Goal: Navigation & Orientation: Find specific page/section

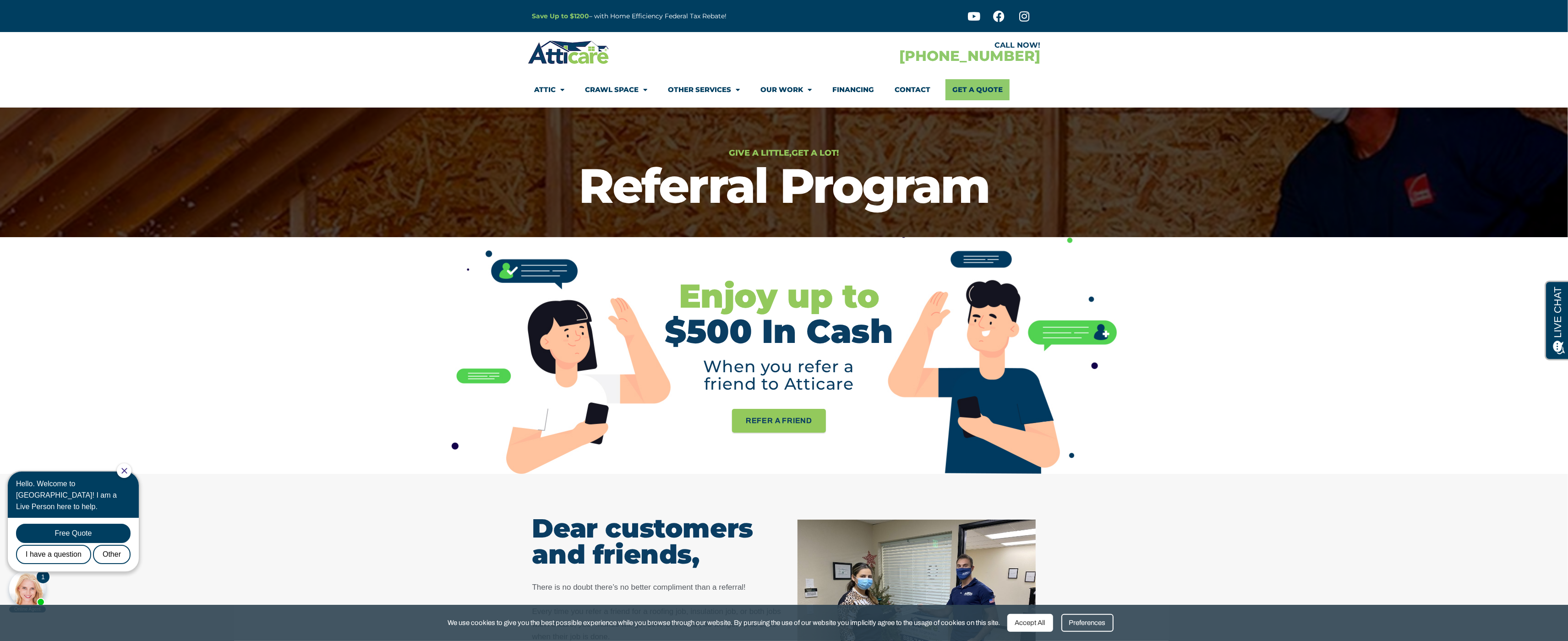
click at [48, 47] on section "CALL NOW! [PHONE_NUMBER] Attic Attic Cleaning Rodent Proofing Air Sealing Insul…" at bounding box center [784, 70] width 1568 height 75
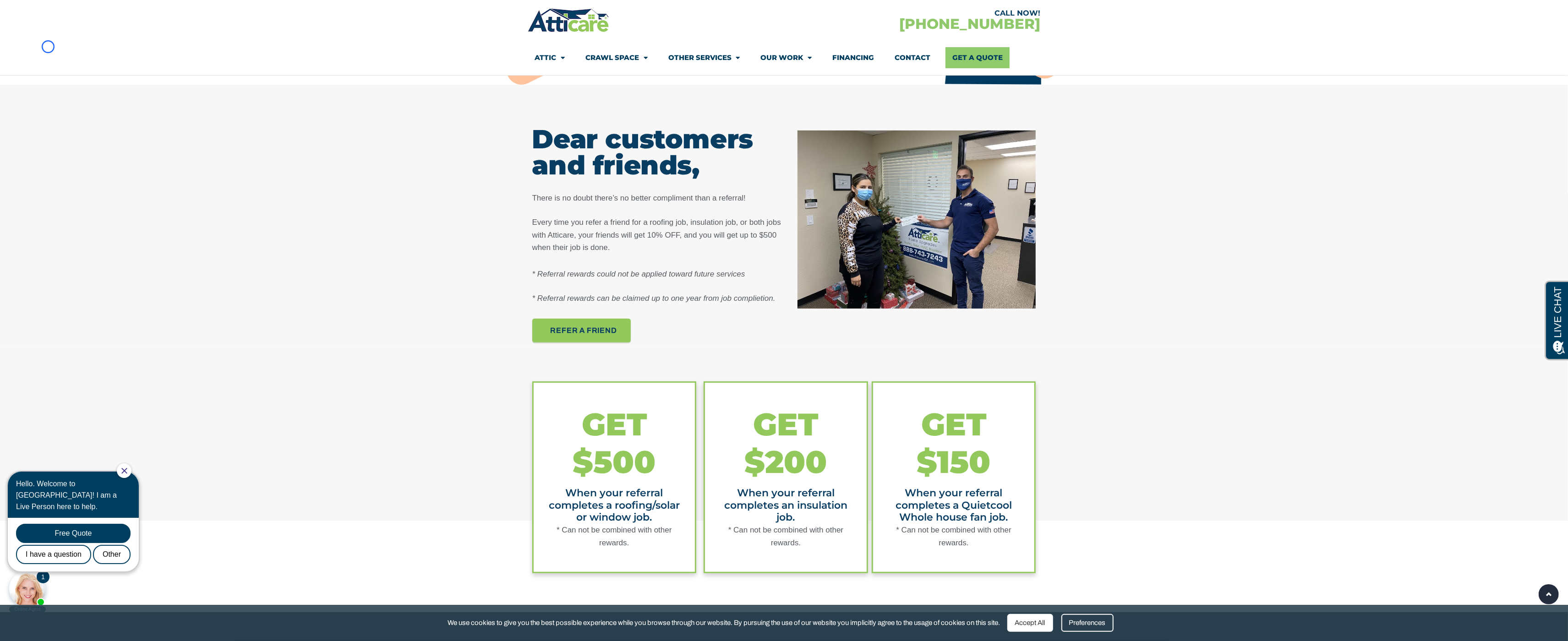
scroll to position [418, 0]
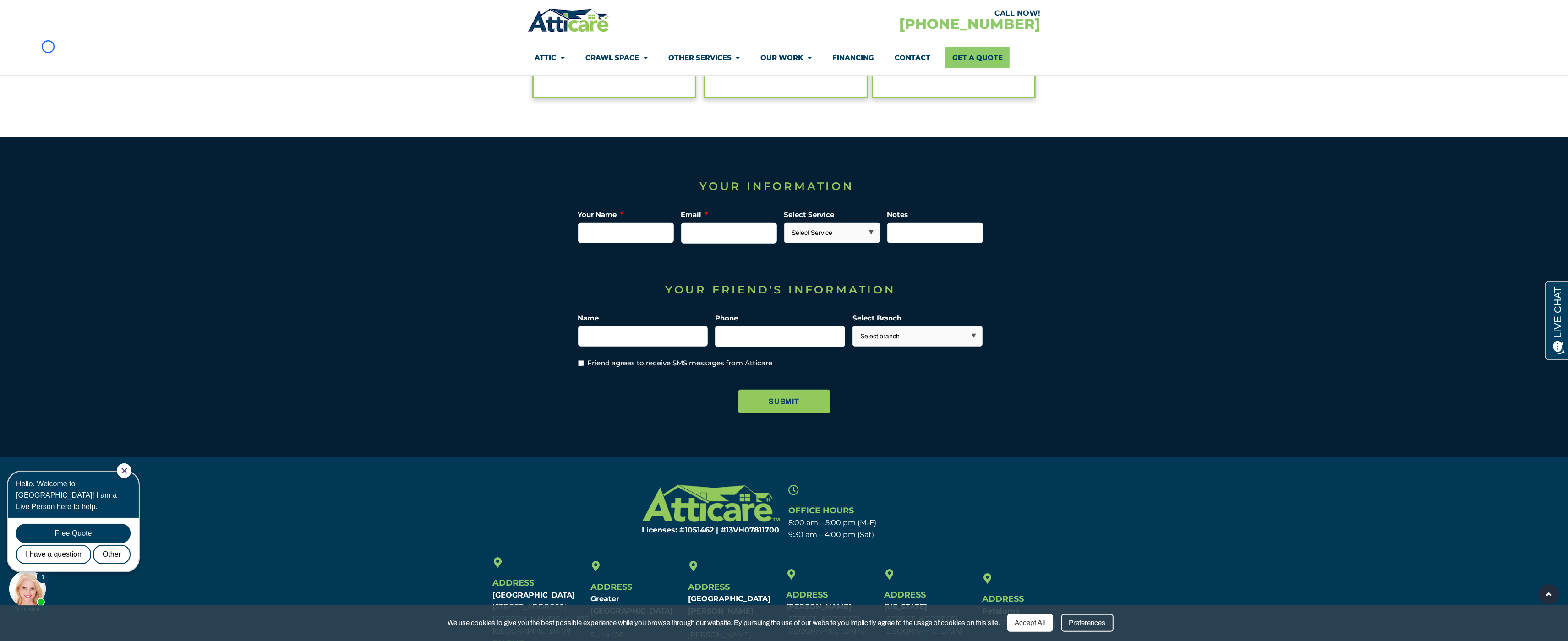
click at [48, 47] on section "CALL NOW! [PHONE_NUMBER] Attic Attic Cleaning Rodent Proofing Air Sealing Insul…" at bounding box center [784, 38] width 1568 height 75
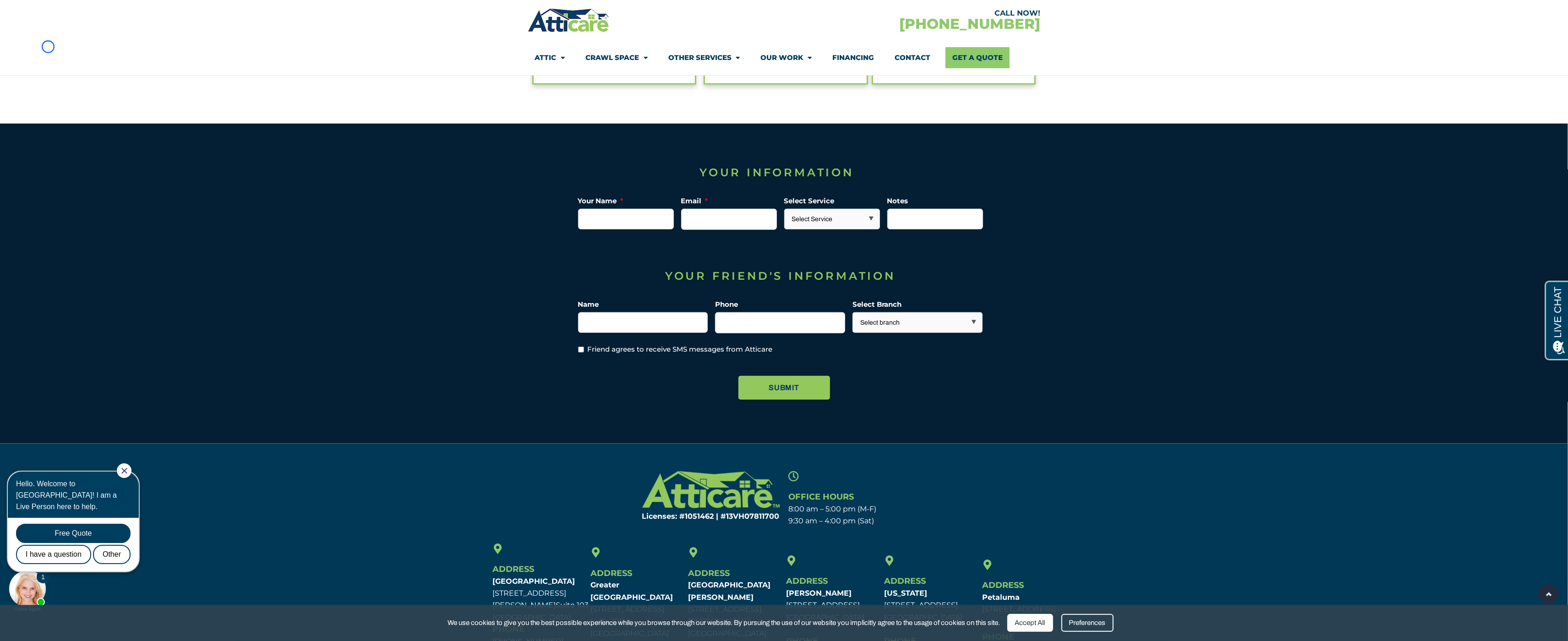
click at [56, 52] on section "CALL NOW! [PHONE_NUMBER] Attic Attic Cleaning Rodent Proofing Air Sealing Insul…" at bounding box center [784, 38] width 1568 height 75
click at [79, 61] on section "CALL NOW! [PHONE_NUMBER] Attic Attic Cleaning Rodent Proofing Air Sealing Insul…" at bounding box center [784, 38] width 1568 height 75
click at [530, 12] on img at bounding box center [568, 20] width 82 height 27
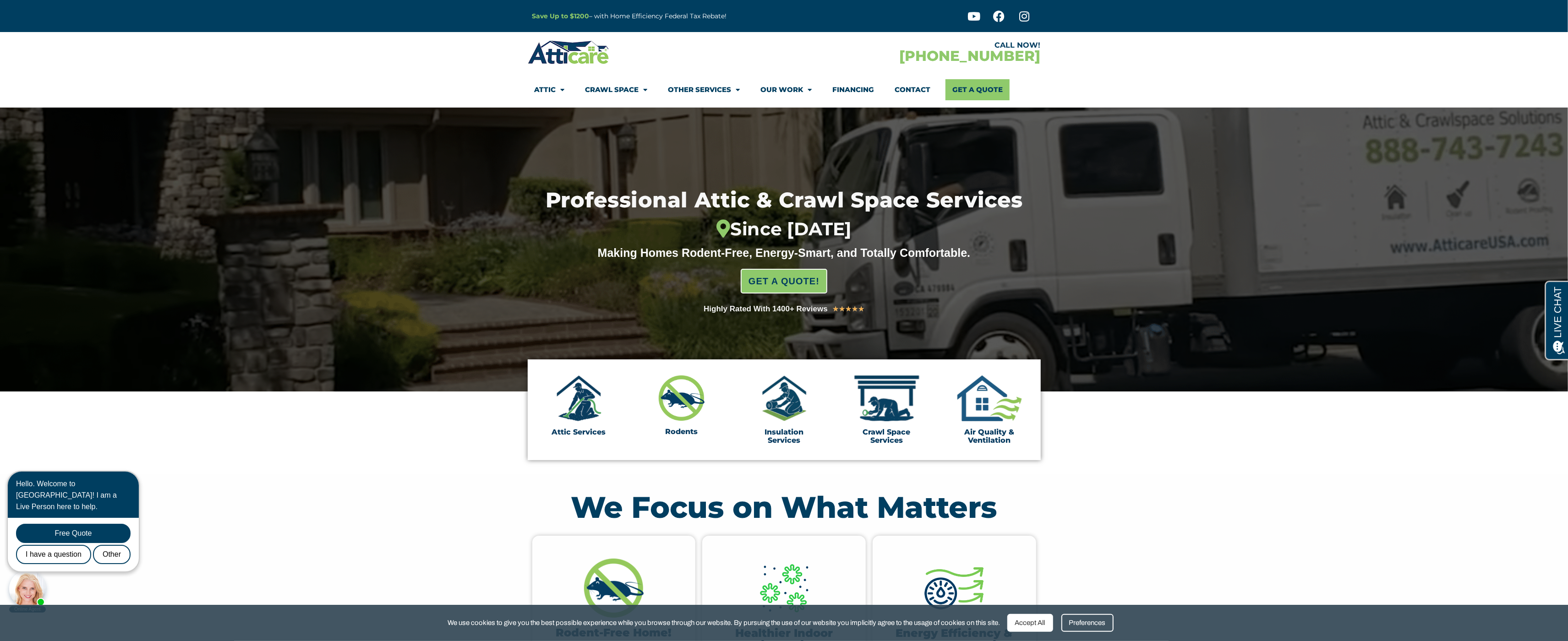
click at [530, 12] on div "Save Up to $1200 – with Home Efficiency Federal Tax Rebate!" at bounding box center [680, 16] width 306 height 32
click at [60, 88] on section "CALL NOW! [PHONE_NUMBER] Attic Attic Cleaning Rodent Proofing Air Sealing Insul…" at bounding box center [784, 70] width 1568 height 75
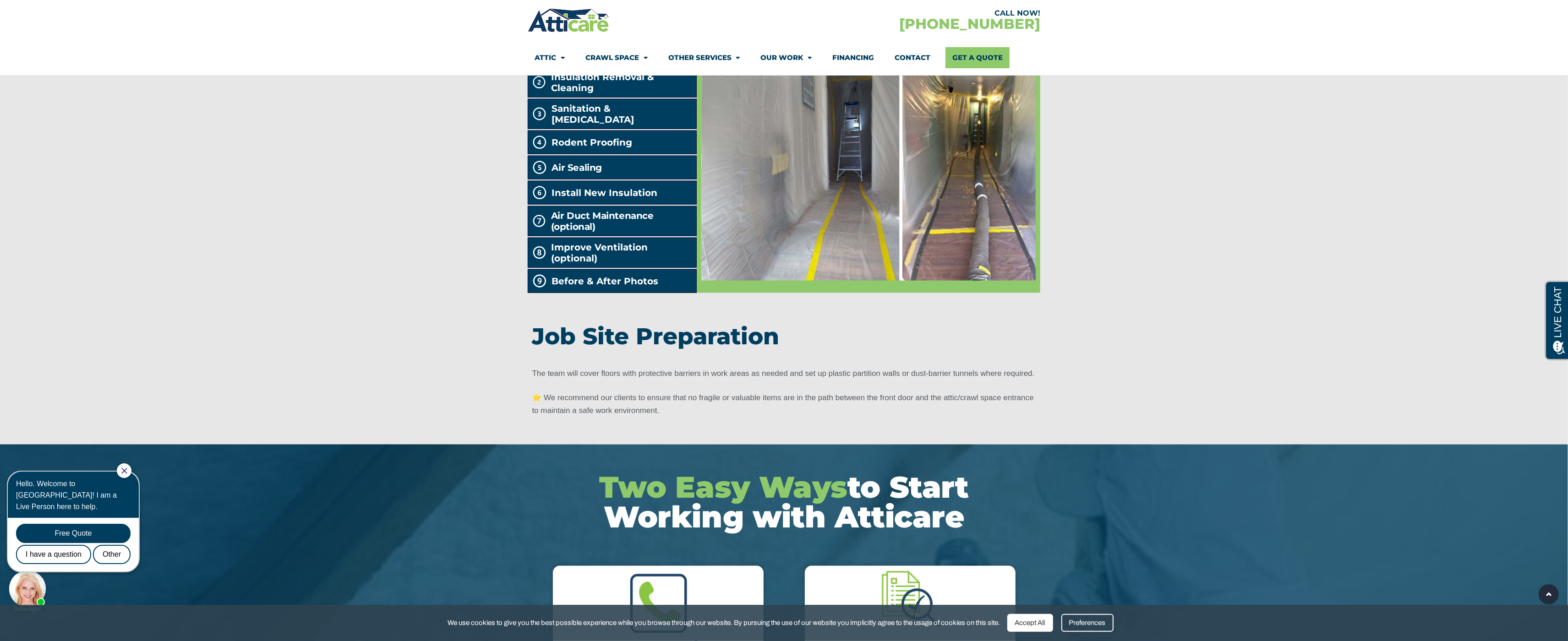
scroll to position [1582, 0]
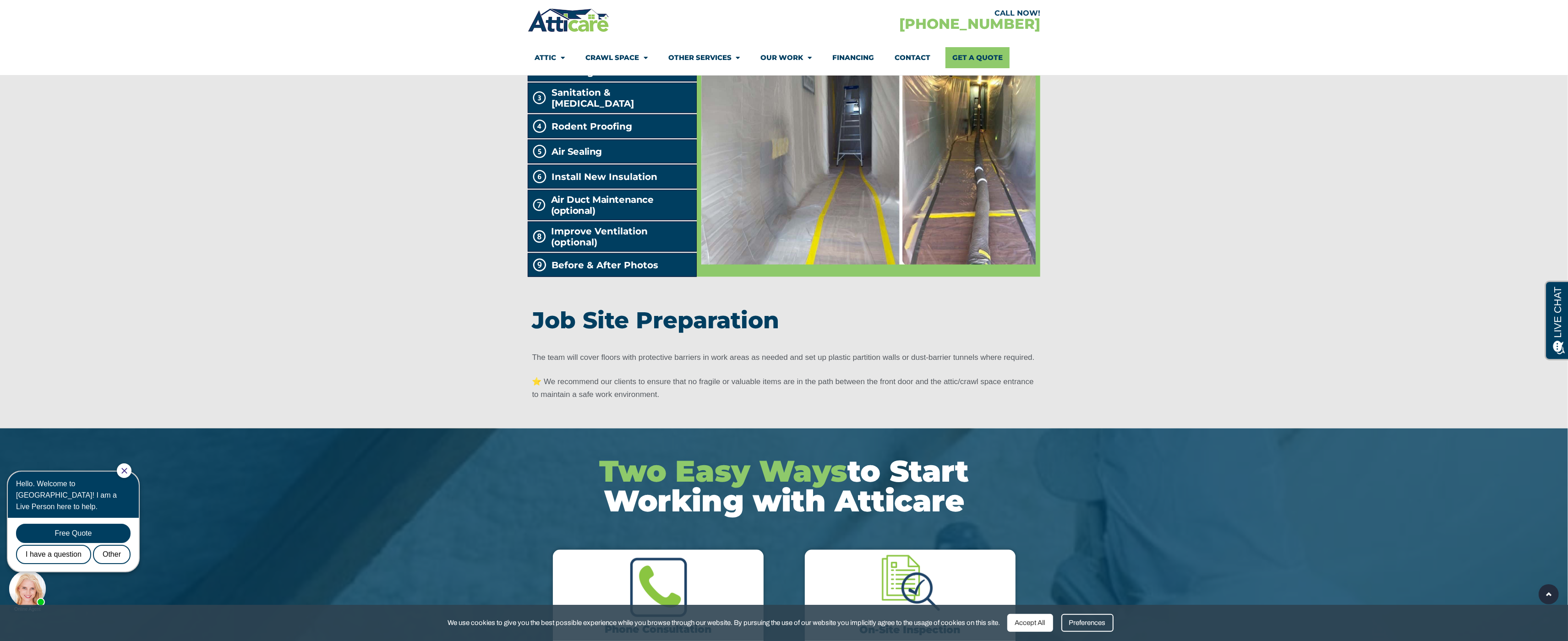
click at [60, 88] on div at bounding box center [784, 187] width 1568 height 483
click at [729, 59] on link "Other Services" at bounding box center [704, 58] width 72 height 21
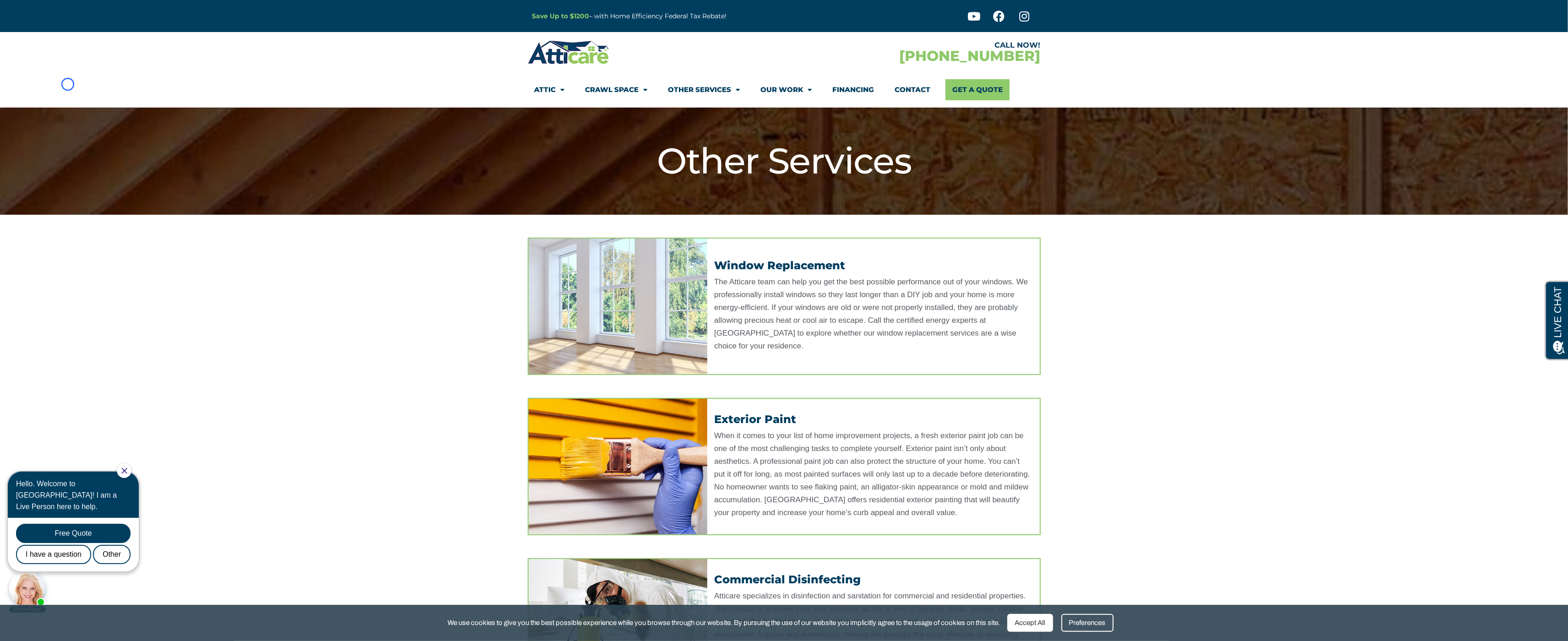
click at [68, 84] on section "CALL NOW! [PHONE_NUMBER] Attic Attic Cleaning Rodent Proofing Air Sealing Insul…" at bounding box center [784, 70] width 1568 height 75
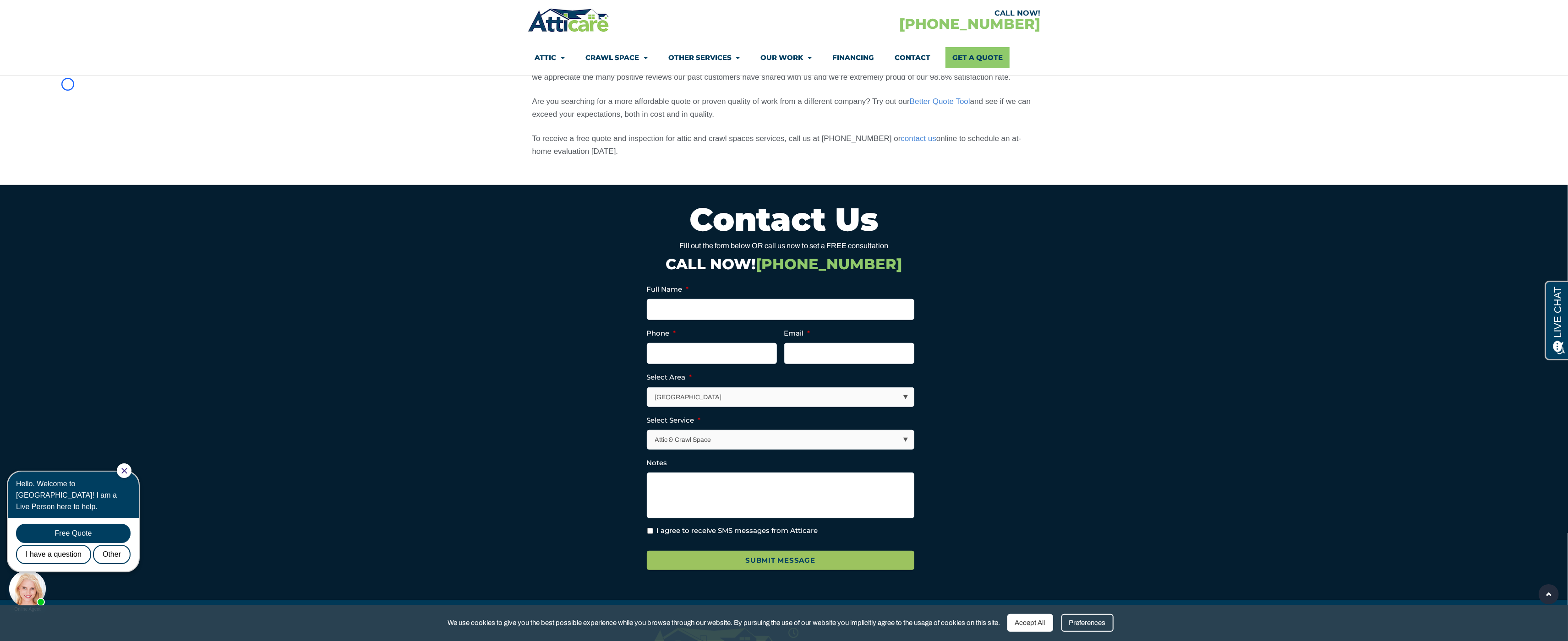
scroll to position [780, 0]
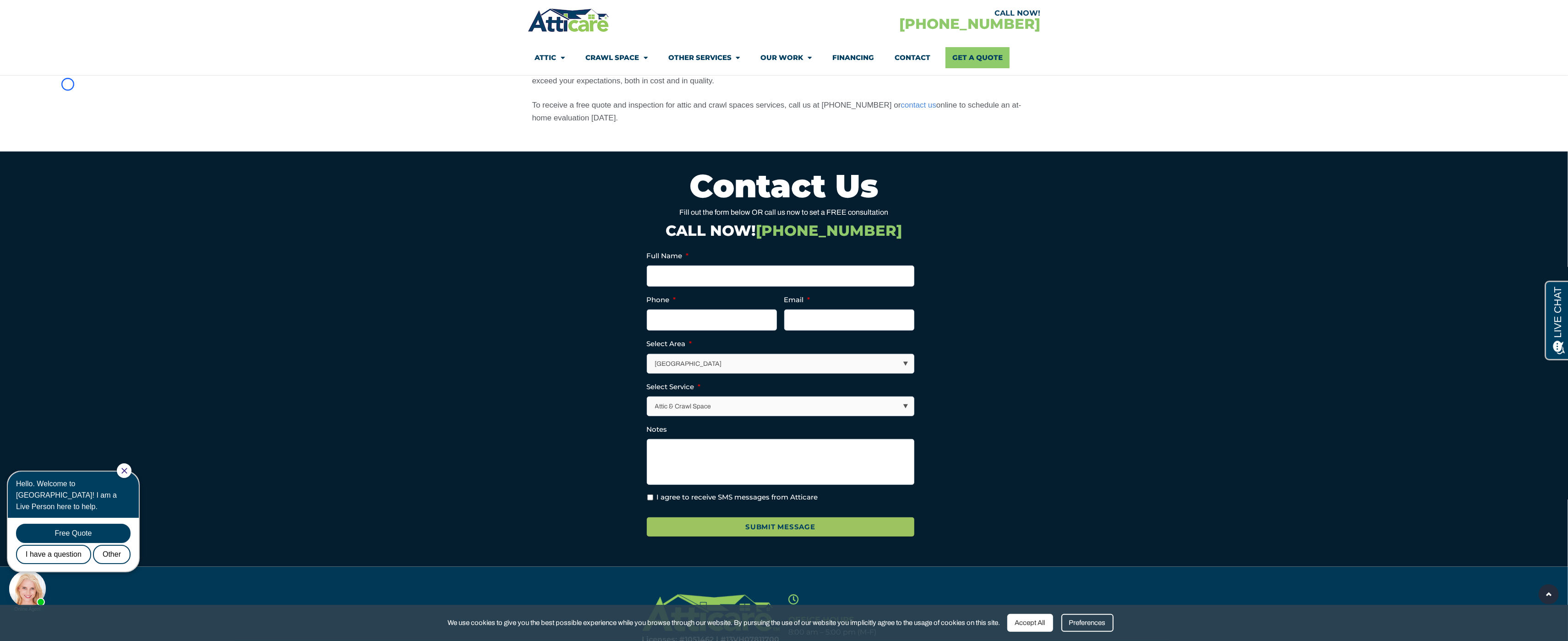
click at [68, 84] on section "Why Work With Atticare? Protecting your family is our top priority while workin…" at bounding box center [784, 45] width 1568 height 214
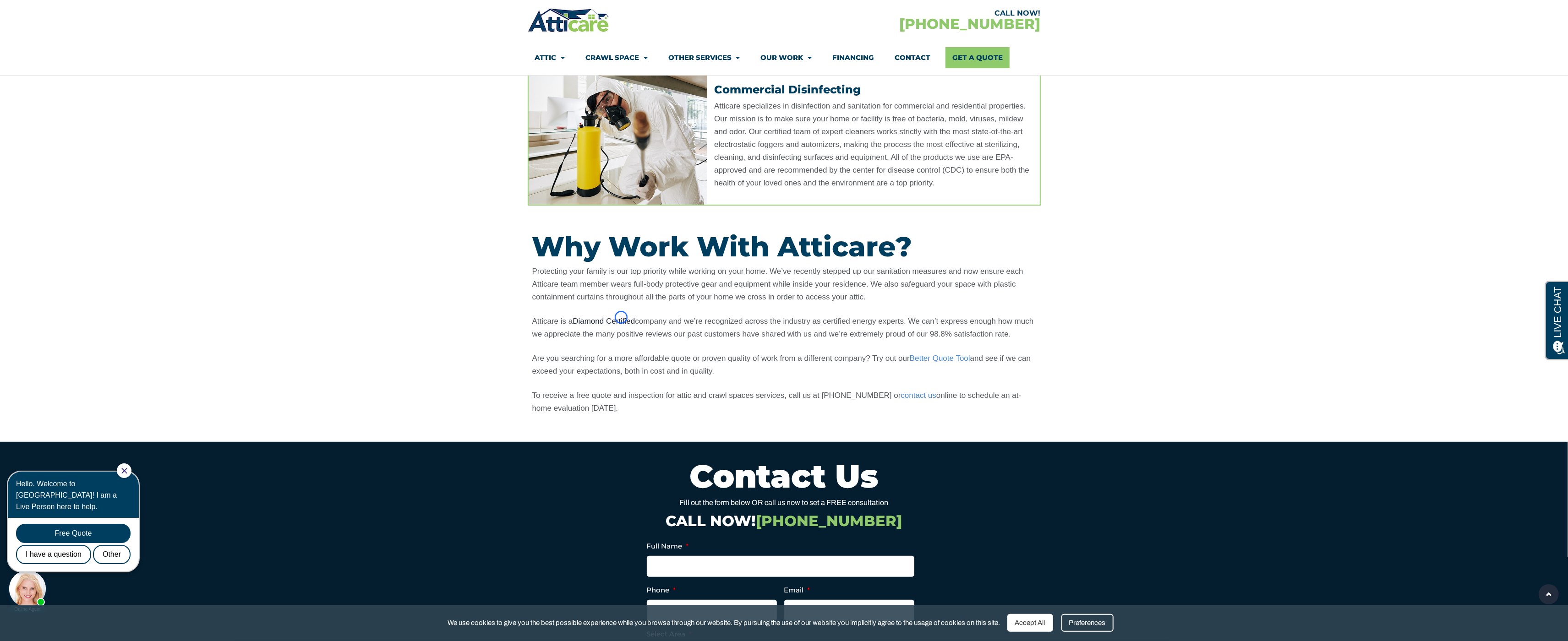
click at [621, 317] on span "Diamond Certified" at bounding box center [604, 321] width 62 height 9
